Goal: Navigation & Orientation: Find specific page/section

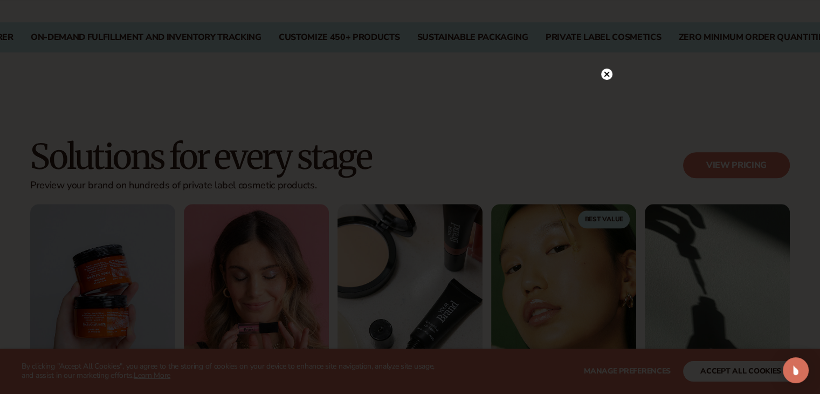
scroll to position [867, 0]
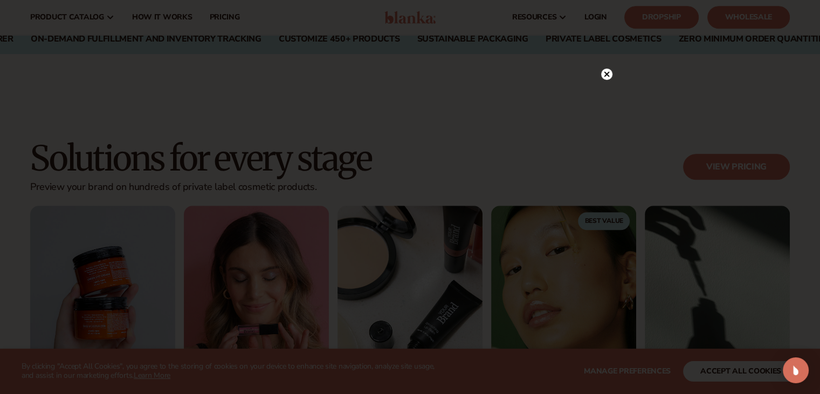
click at [606, 79] on circle at bounding box center [606, 73] width 11 height 11
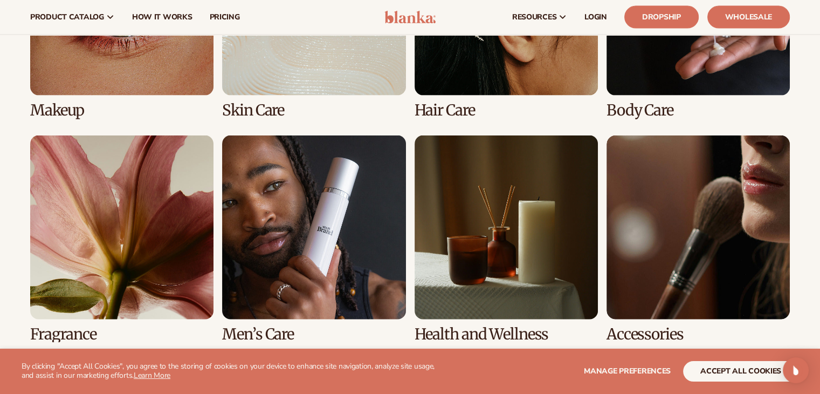
scroll to position [2402, 0]
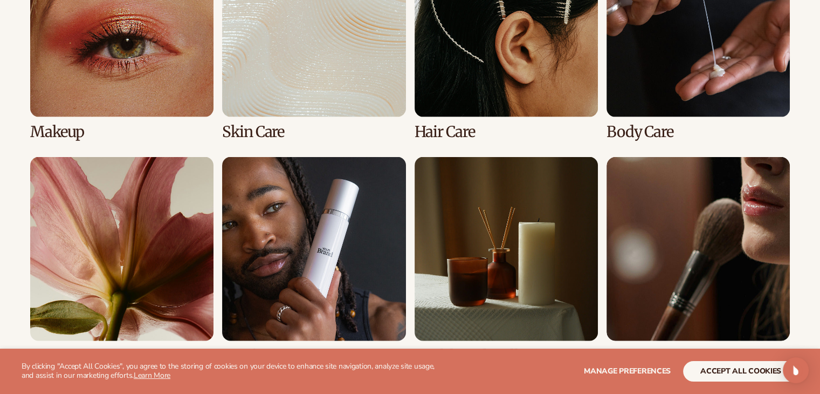
click at [157, 79] on link "1 / 8" at bounding box center [121, 36] width 183 height 207
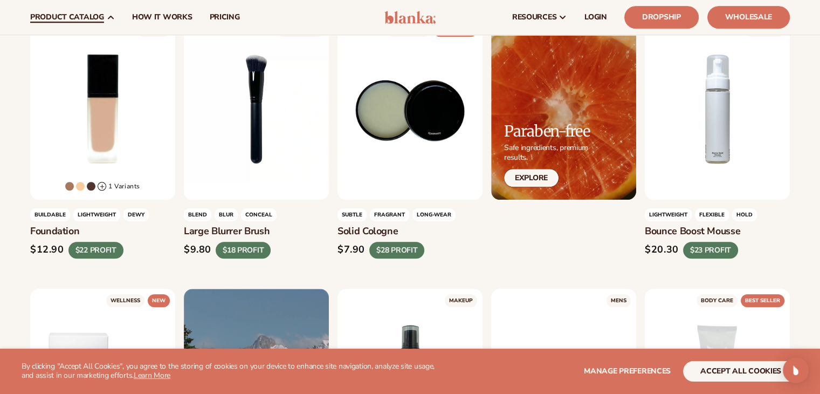
scroll to position [811, 0]
